Goal: Find specific page/section: Find specific page/section

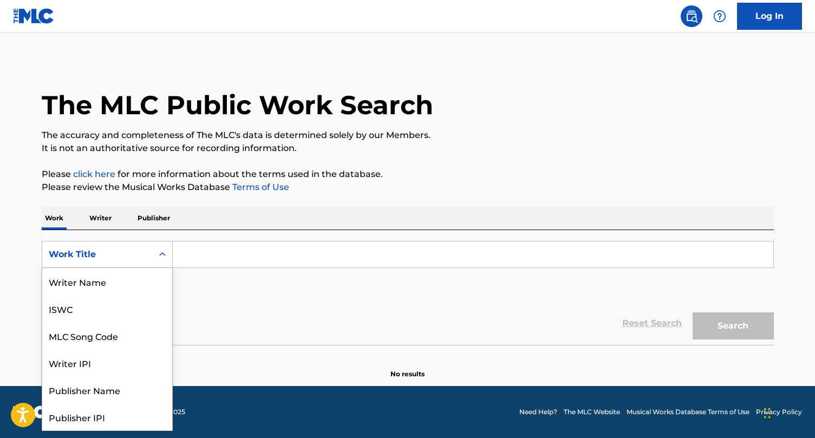
click at [151, 254] on div "Work Title" at bounding box center [97, 254] width 111 height 21
click at [117, 307] on div "Writer IPI" at bounding box center [107, 308] width 130 height 27
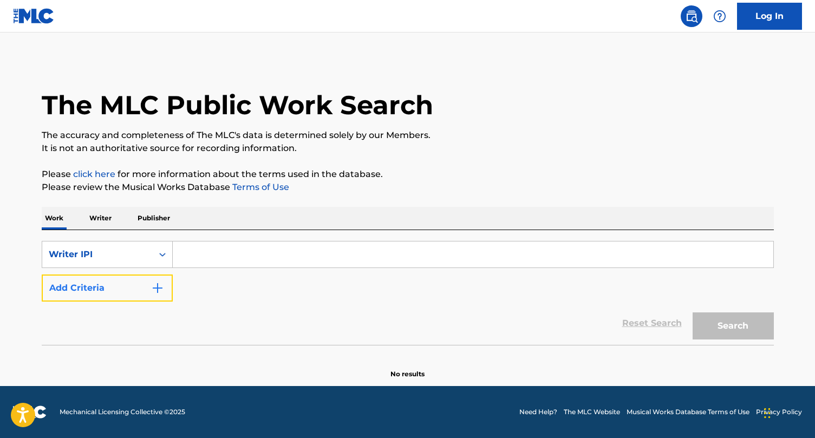
click at [154, 290] on img "Search Form" at bounding box center [157, 288] width 13 height 13
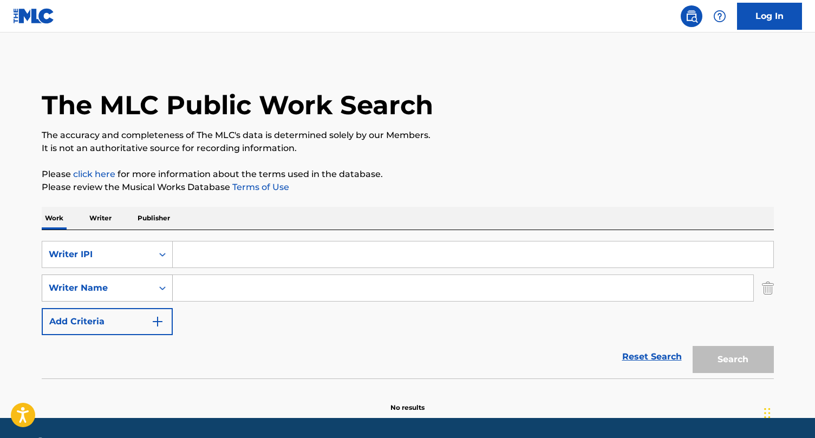
click at [141, 290] on div "Writer Name" at bounding box center [98, 288] width 98 height 13
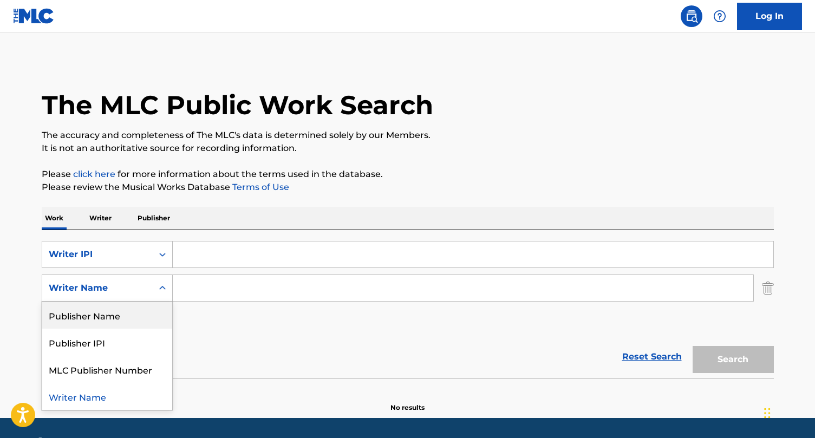
click at [214, 349] on div "Reset Search Search" at bounding box center [408, 356] width 733 height 43
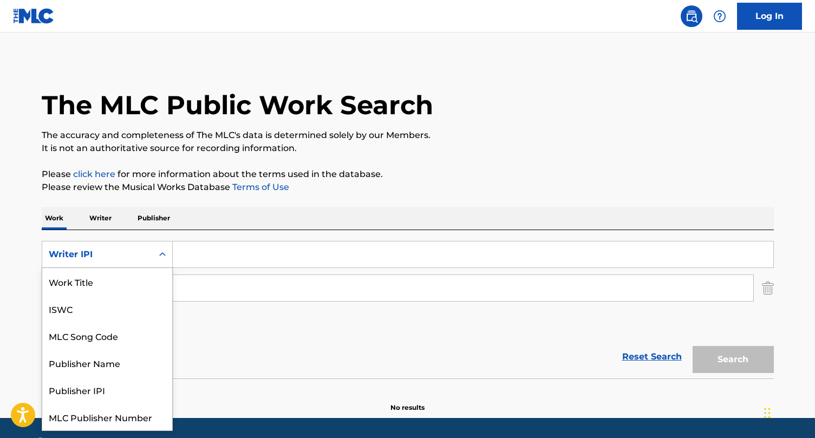
click at [140, 253] on div "Writer IPI" at bounding box center [98, 254] width 98 height 13
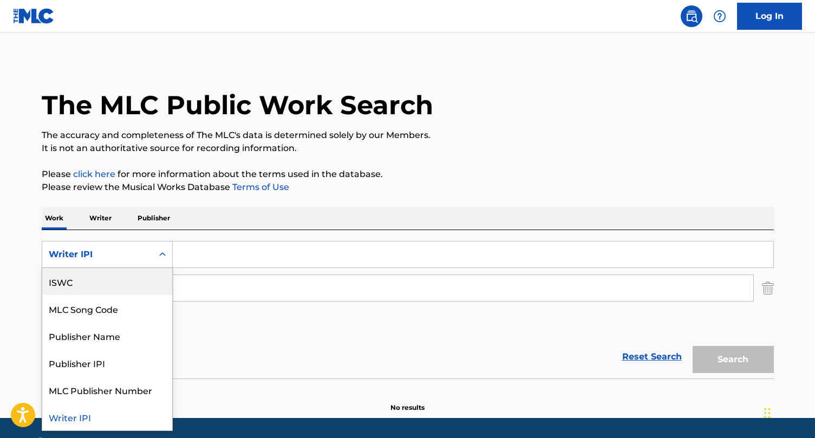
click at [205, 351] on div "Reset Search Search" at bounding box center [408, 356] width 733 height 43
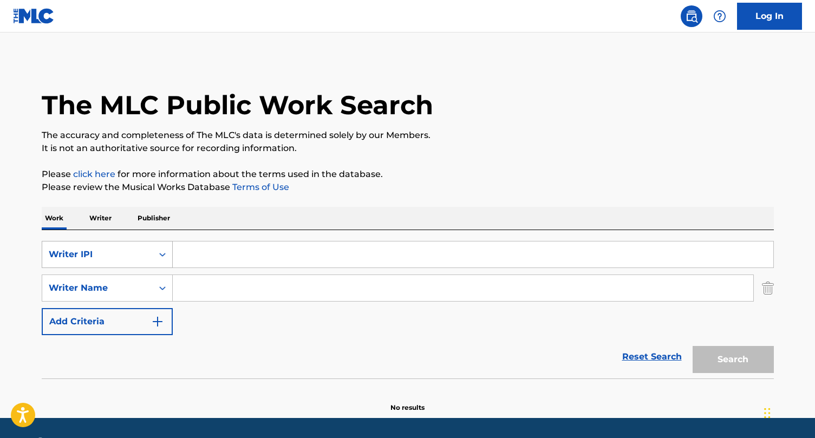
click at [165, 256] on icon "Search Form" at bounding box center [162, 254] width 11 height 11
